Goal: Download file/media

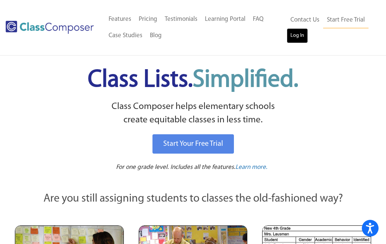
click at [262, 37] on link "Log In" at bounding box center [297, 35] width 21 height 15
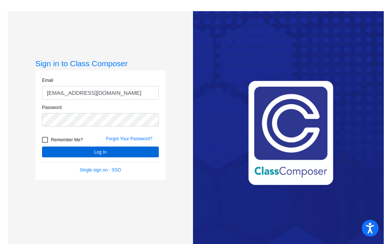
type input "jdelay@royalsd.org"
click at [97, 152] on button "Log In" at bounding box center [100, 152] width 117 height 11
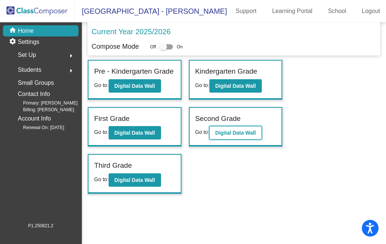
click at [227, 140] on button "Digital Data Wall" at bounding box center [236, 132] width 52 height 13
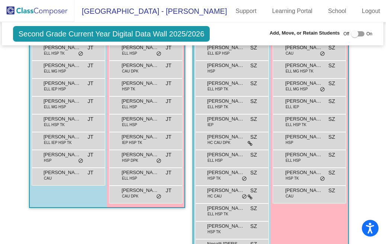
scroll to position [527, 0]
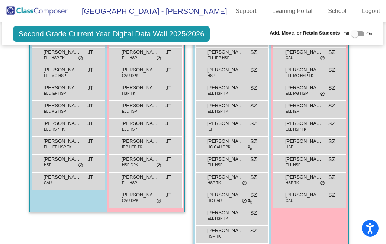
click at [256, 146] on div "Jonah Christensen HC CAU DPK SZ lock do_not_disturb_alt" at bounding box center [232, 146] width 74 height 18
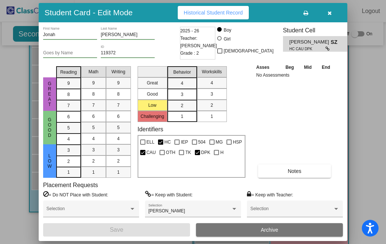
scroll to position [0, 0]
click at [330, 11] on icon "button" at bounding box center [330, 12] width 4 height 5
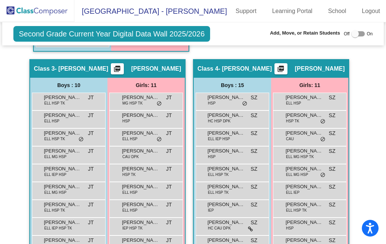
scroll to position [445, 0]
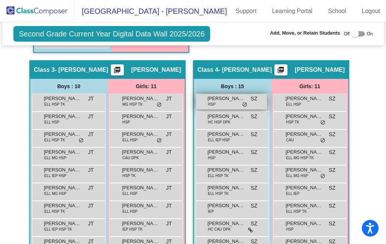
click at [248, 102] on div "Alijah Adame-Ramirez HSP SZ lock do_not_disturb_alt" at bounding box center [231, 101] width 71 height 15
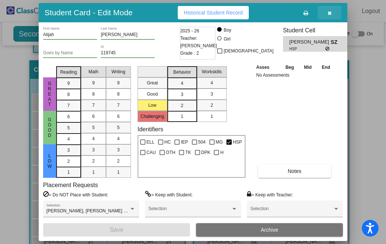
click at [332, 13] on icon "button" at bounding box center [330, 12] width 4 height 5
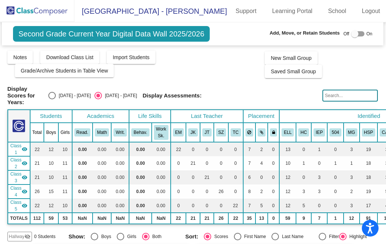
scroll to position [0, 0]
click at [86, 57] on span "Download Class List" at bounding box center [69, 57] width 47 height 6
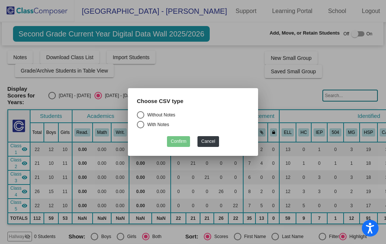
click at [141, 114] on div "Select an option" at bounding box center [140, 114] width 7 height 7
click at [141, 119] on input "Without Notes" at bounding box center [140, 119] width 0 height 0
radio input "true"
click at [181, 141] on button "Confirm" at bounding box center [178, 141] width 23 height 11
